Goal: Information Seeking & Learning: Compare options

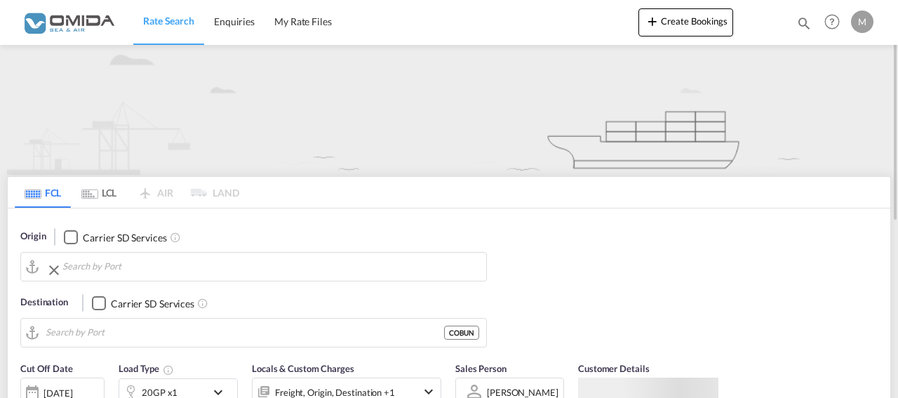
type input "Gdansk, PLGDN"
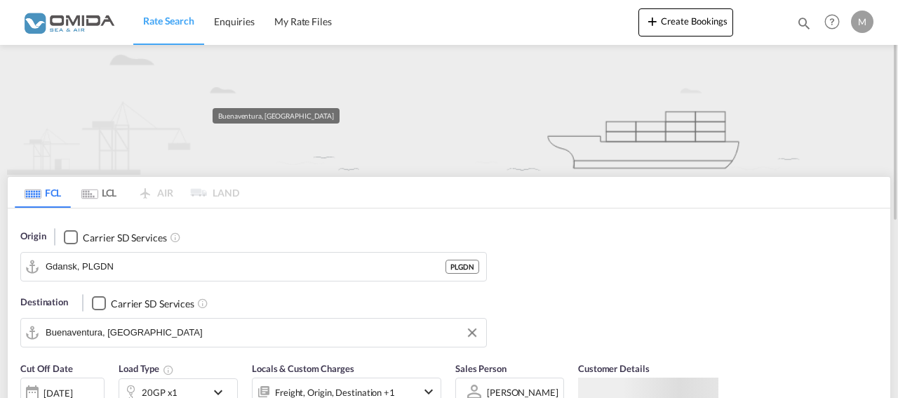
click at [157, 331] on input "Buenaventura, [GEOGRAPHIC_DATA]" at bounding box center [262, 332] width 433 height 21
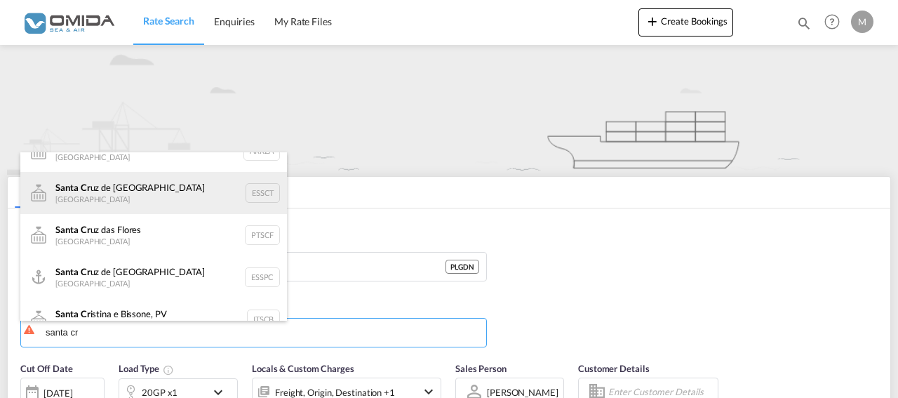
scroll to position [126, 0]
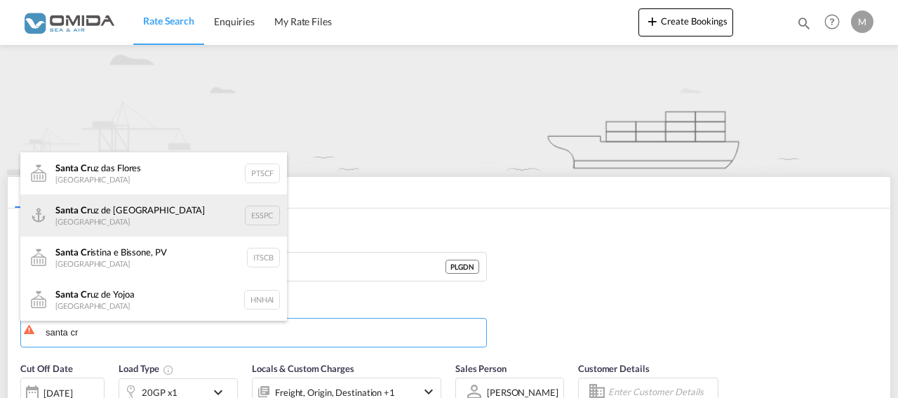
click at [162, 217] on div "Santa Cr uz de [GEOGRAPHIC_DATA] [GEOGRAPHIC_DATA] ESSPC" at bounding box center [153, 215] width 267 height 42
type input "[GEOGRAPHIC_DATA][PERSON_NAME][PERSON_NAME], ESSPC"
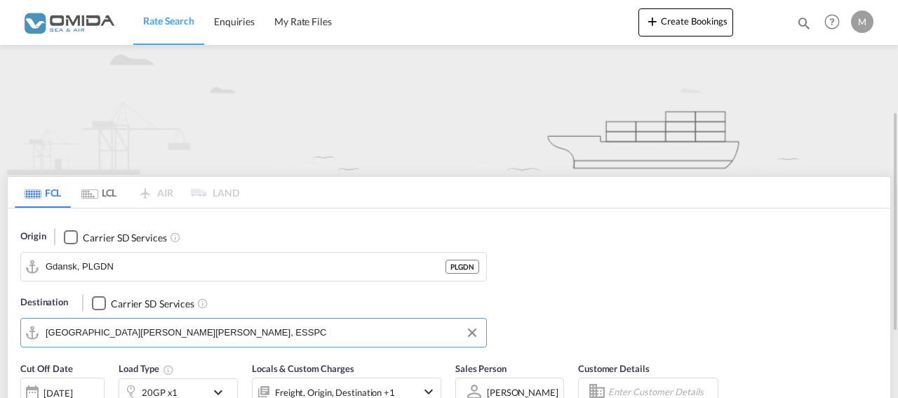
scroll to position [143, 0]
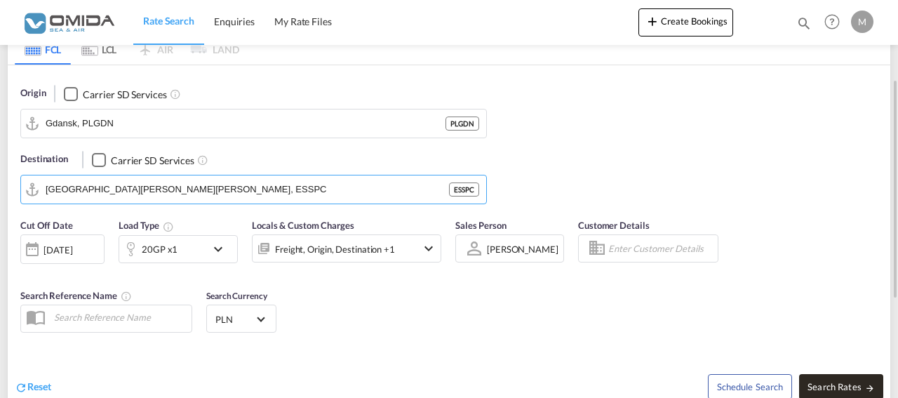
click at [842, 384] on span "Search Rates" at bounding box center [840, 386] width 67 height 11
type input "PLGDN to ESSPC / [DATE]"
